Goal: Task Accomplishment & Management: Complete application form

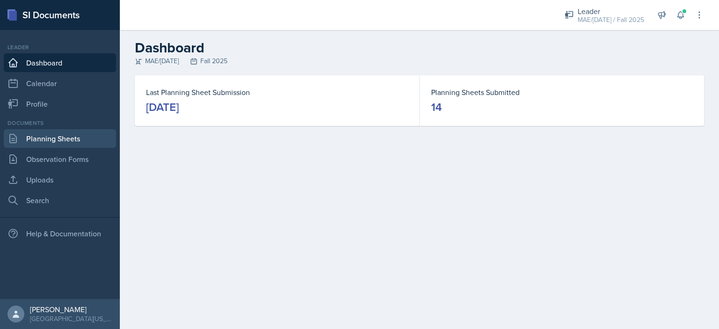
click at [37, 142] on link "Planning Sheets" at bounding box center [60, 138] width 112 height 19
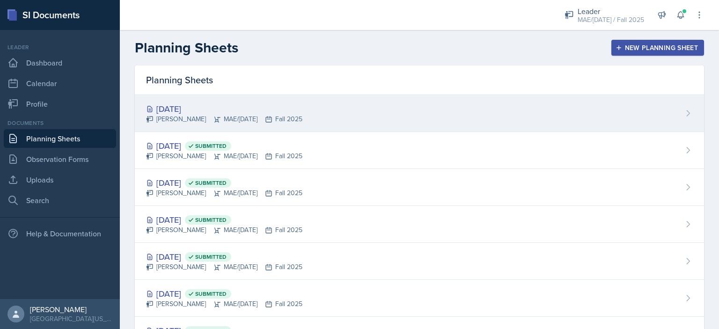
click at [180, 106] on div "[DATE]" at bounding box center [224, 108] width 156 height 13
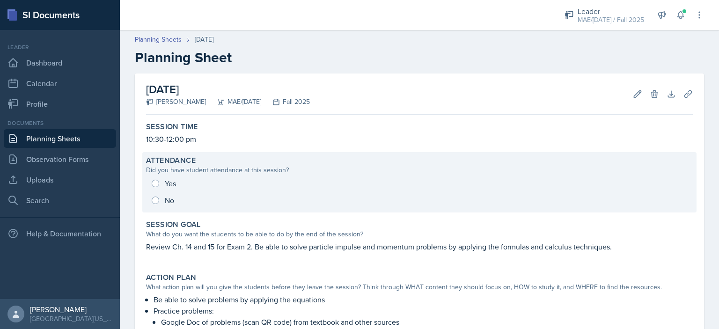
click at [154, 183] on div "Yes No" at bounding box center [419, 192] width 546 height 34
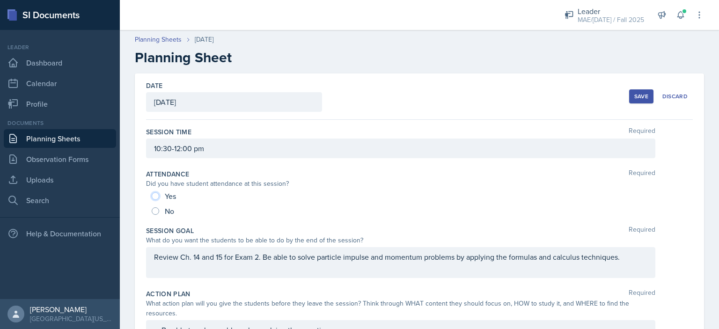
click at [155, 198] on input "Yes" at bounding box center [155, 195] width 7 height 7
radio input "true"
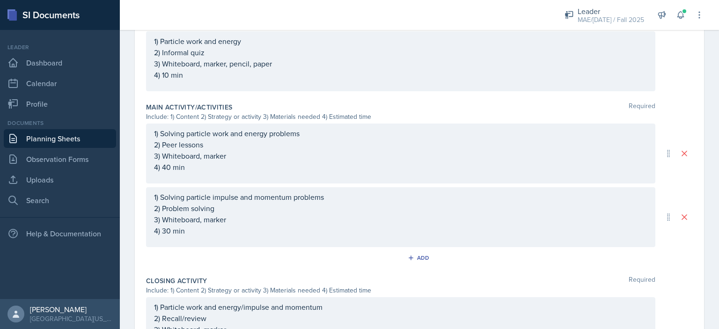
scroll to position [511, 0]
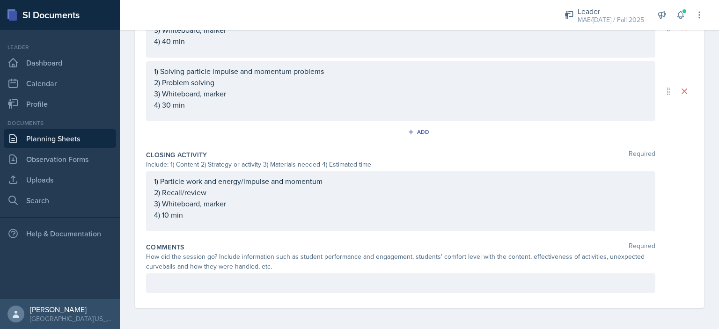
click at [198, 286] on p at bounding box center [400, 282] width 493 height 11
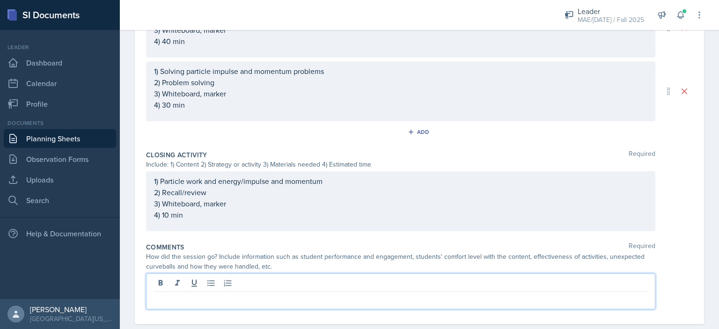
scroll to position [528, 0]
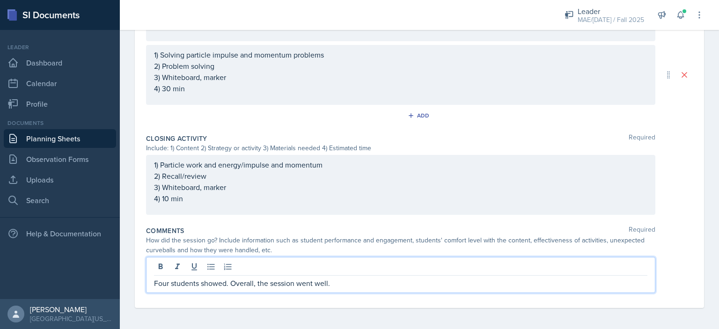
click at [231, 284] on p "Four students showed. Overall, the session went well." at bounding box center [400, 282] width 493 height 11
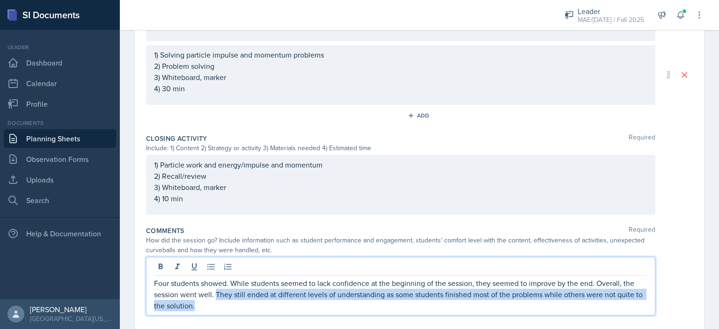
click at [215, 294] on p "Four students showed. While students seemed to lack confidence at the beginning…" at bounding box center [400, 294] width 493 height 34
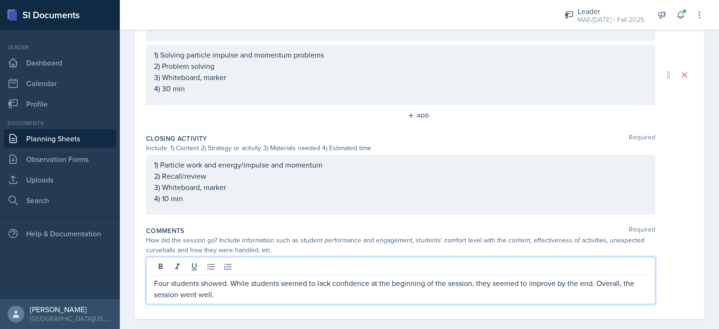
click at [597, 281] on p "Four students showed. While students seemed to lack confidence at the beginning…" at bounding box center [400, 288] width 493 height 22
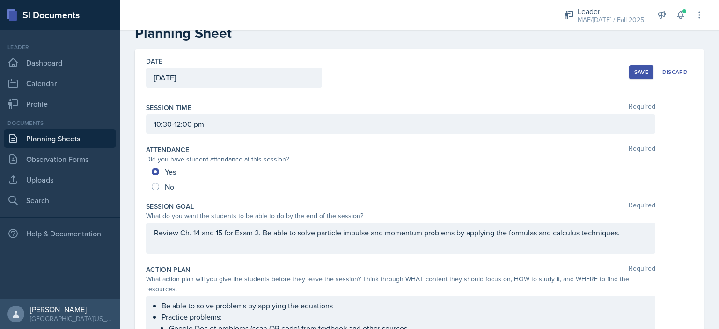
scroll to position [0, 0]
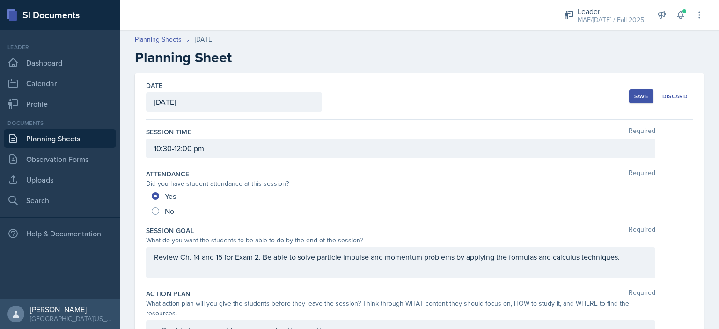
click at [635, 97] on div "Save" at bounding box center [641, 96] width 14 height 7
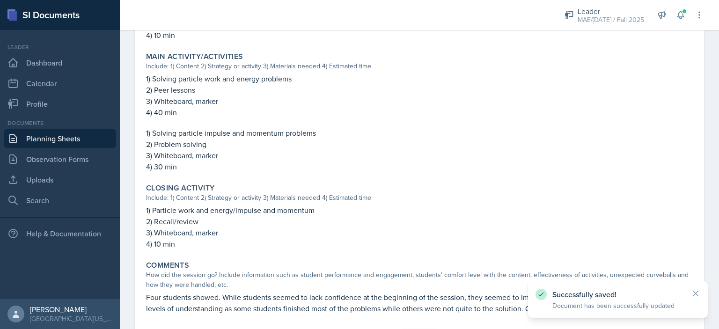
scroll to position [436, 0]
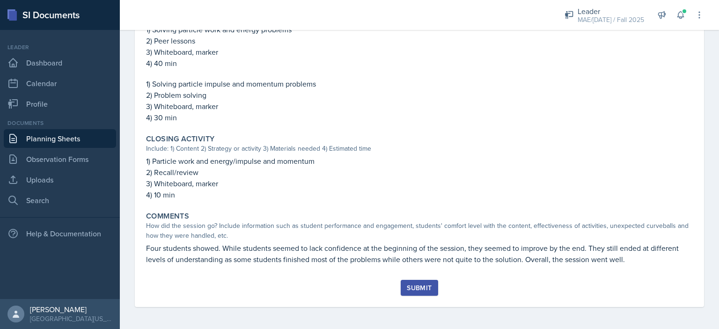
click at [407, 285] on div "Submit" at bounding box center [419, 287] width 25 height 7
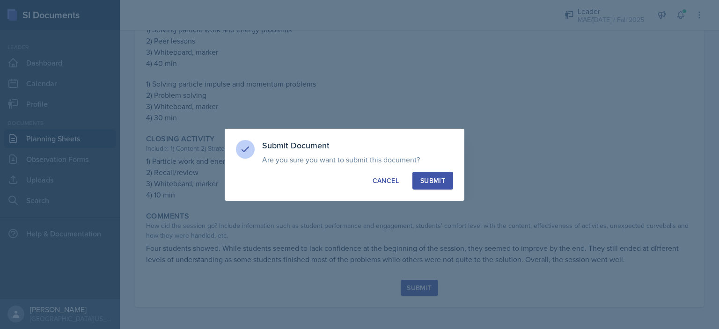
click at [436, 182] on div "Submit" at bounding box center [432, 180] width 25 height 9
radio input "true"
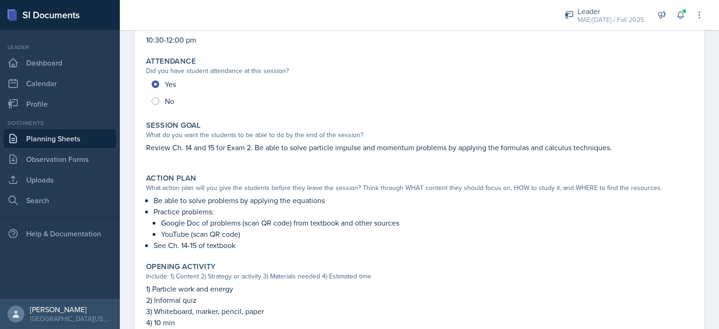
scroll to position [0, 0]
